Goal: Task Accomplishment & Management: Use online tool/utility

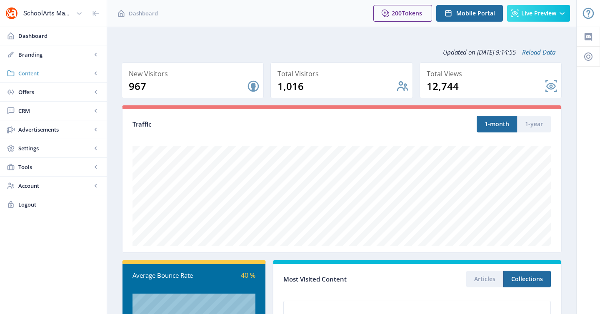
click at [35, 73] on span "Content" at bounding box center [54, 73] width 73 height 8
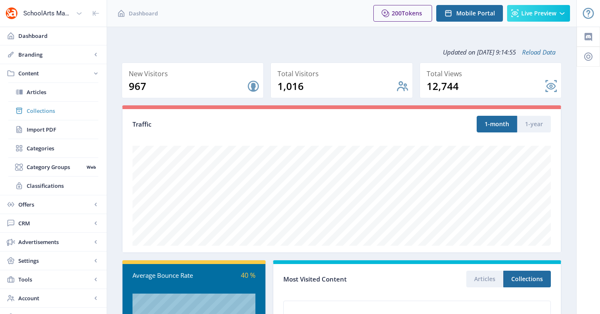
click at [43, 108] on span "Collections" at bounding box center [63, 111] width 72 height 8
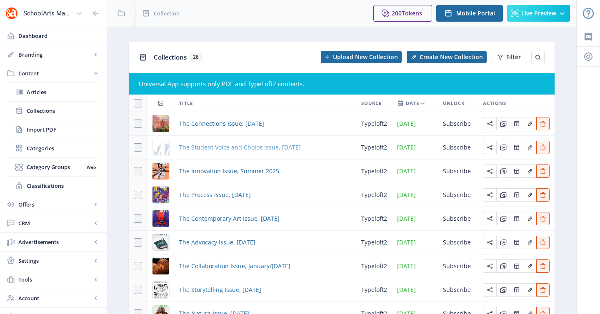
click at [214, 148] on span "The Student Voice and Choice Issue, [DATE]" at bounding box center [240, 148] width 122 height 10
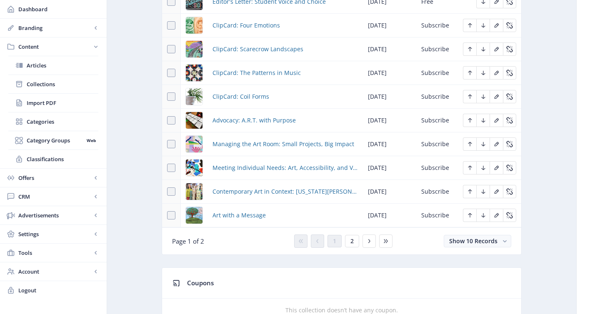
scroll to position [438, 0]
click at [355, 240] on button "2" at bounding box center [352, 240] width 14 height 13
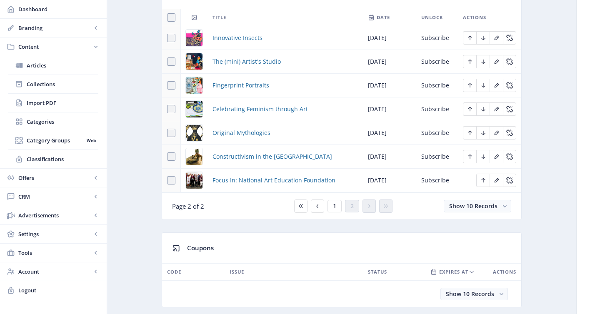
scroll to position [396, 0]
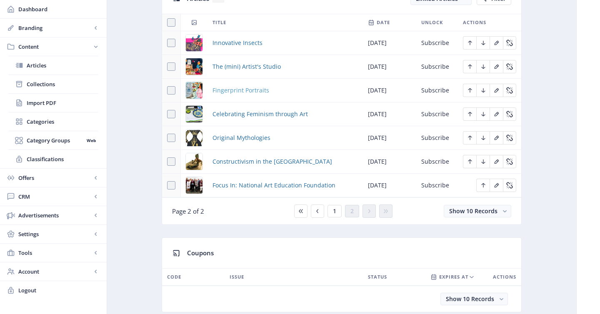
click at [248, 93] on span "Fingerprint Portraits" at bounding box center [241, 90] width 57 height 10
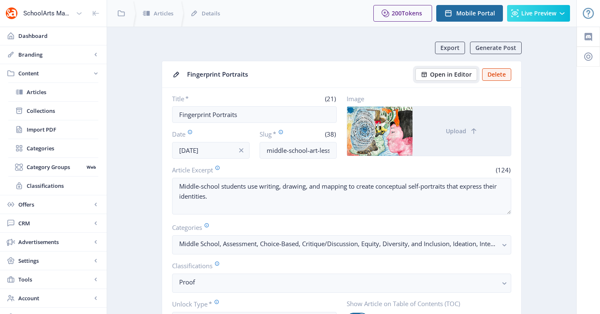
click at [456, 76] on span "Open in Editor" at bounding box center [451, 74] width 42 height 7
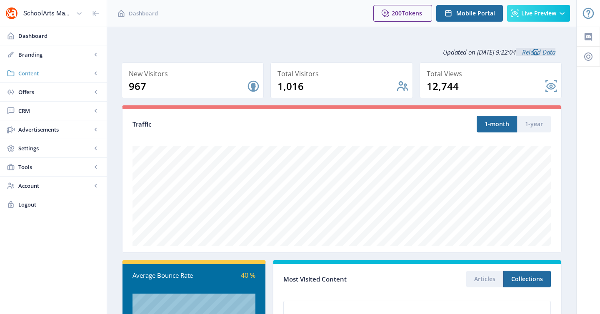
click at [43, 73] on span "Content" at bounding box center [54, 73] width 73 height 8
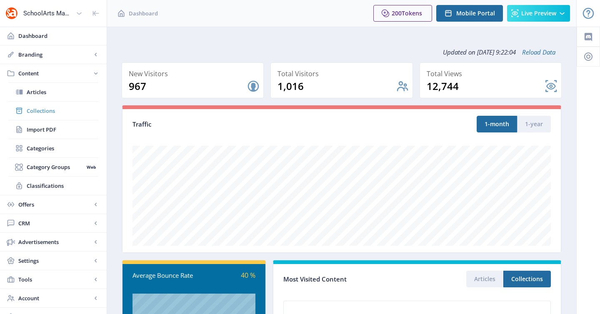
click at [49, 104] on link "Collections" at bounding box center [53, 111] width 90 height 18
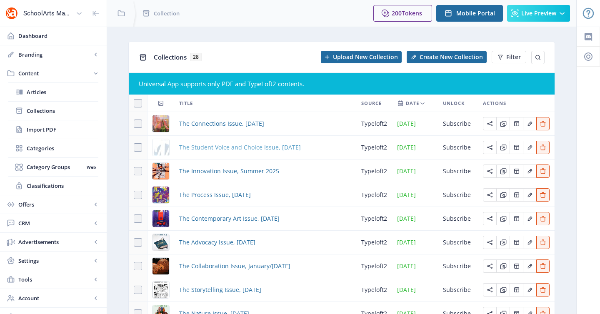
click at [232, 151] on span "The Student Voice and Choice Issue, [DATE]" at bounding box center [240, 148] width 122 height 10
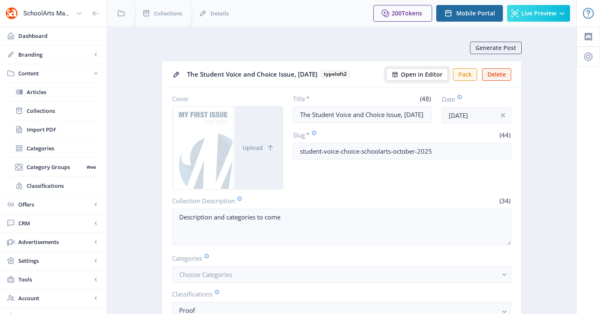
click at [431, 74] on span "Open in Editor" at bounding box center [422, 74] width 42 height 7
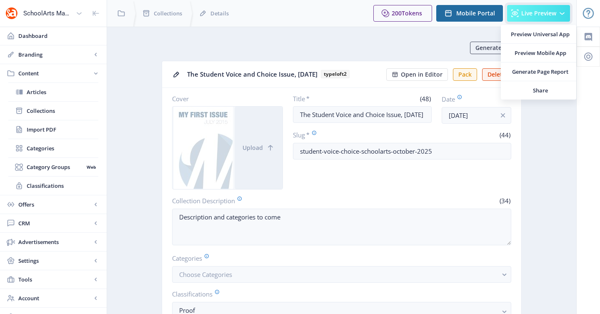
click at [529, 10] on span "Live Preview" at bounding box center [538, 13] width 35 height 7
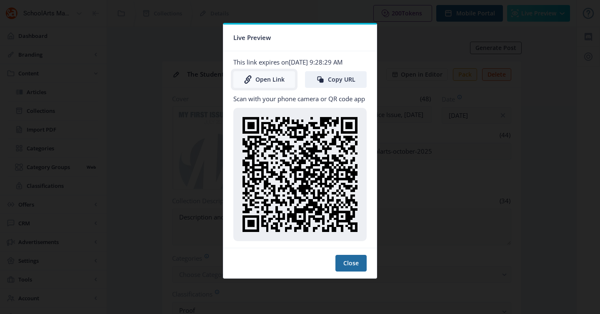
click at [265, 78] on link "Open Link" at bounding box center [264, 79] width 62 height 17
click at [406, 118] on div at bounding box center [300, 157] width 600 height 314
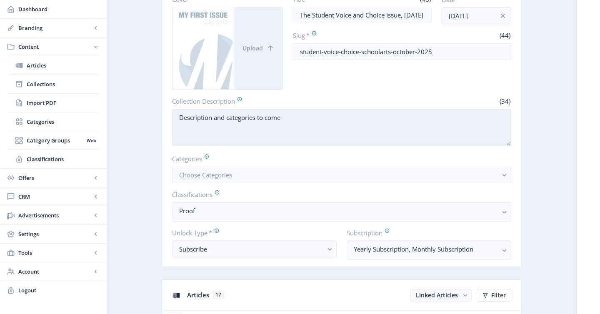
scroll to position [231, 0]
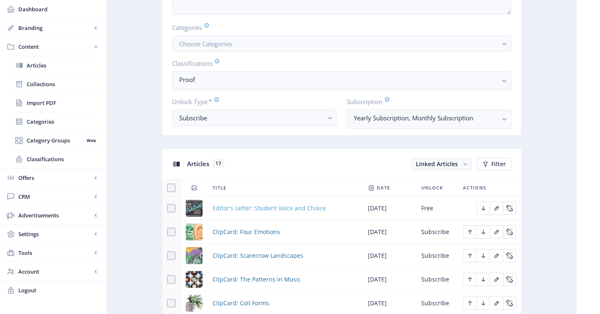
click at [278, 211] on span "Editor's Letter: Student Voice and Choice" at bounding box center [269, 208] width 113 height 10
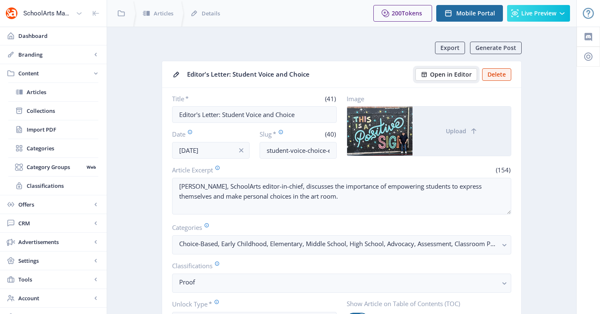
click at [455, 75] on span "Open in Editor" at bounding box center [451, 74] width 42 height 7
